Goal: Task Accomplishment & Management: Manage account settings

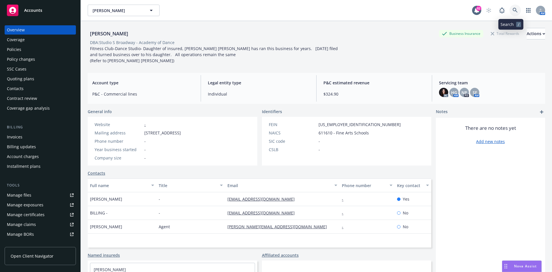
click at [512, 8] on icon at bounding box center [514, 10] width 5 height 5
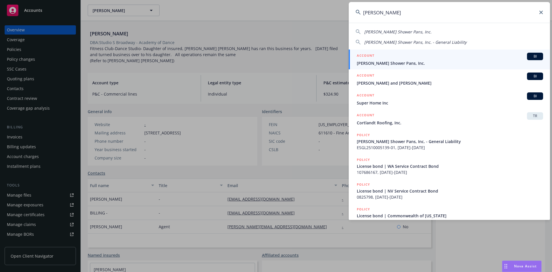
type input "[PERSON_NAME]"
click at [370, 54] on h5 "ACCOUNT" at bounding box center [366, 56] width 18 height 7
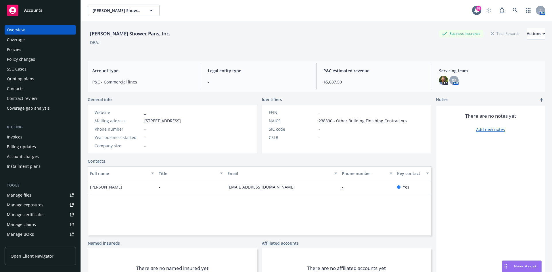
click at [29, 138] on div "Invoices" at bounding box center [40, 136] width 67 height 9
